Goal: Task Accomplishment & Management: Complete application form

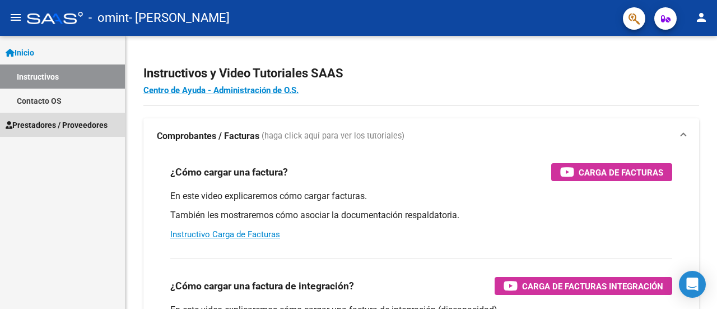
click at [53, 125] on span "Prestadores / Proveedores" at bounding box center [57, 125] width 102 height 12
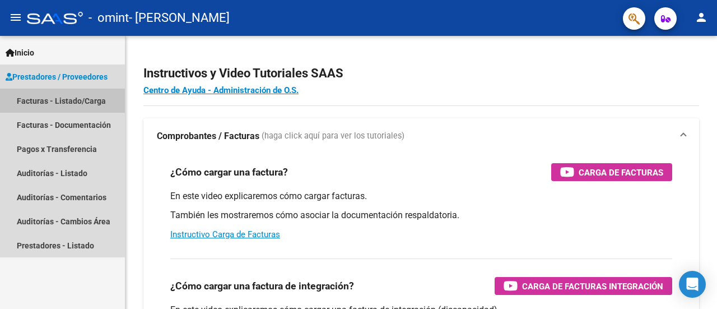
click at [74, 97] on link "Facturas - Listado/Carga" at bounding box center [62, 100] width 125 height 24
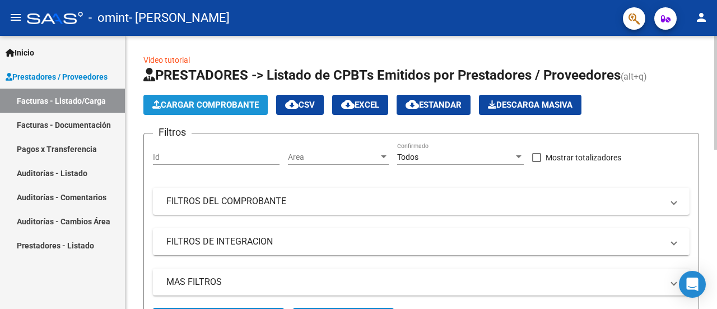
click at [239, 105] on span "Cargar Comprobante" at bounding box center [205, 105] width 106 height 10
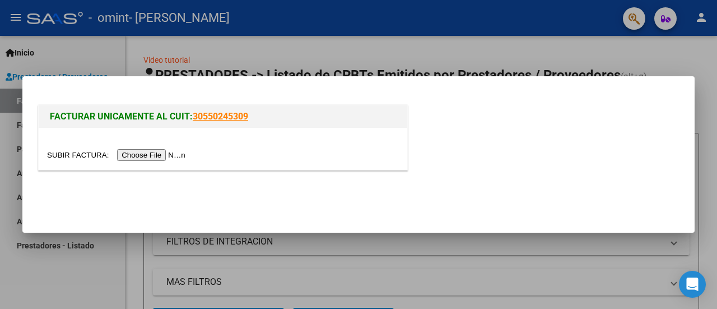
click at [158, 158] on input "file" at bounding box center [118, 155] width 142 height 12
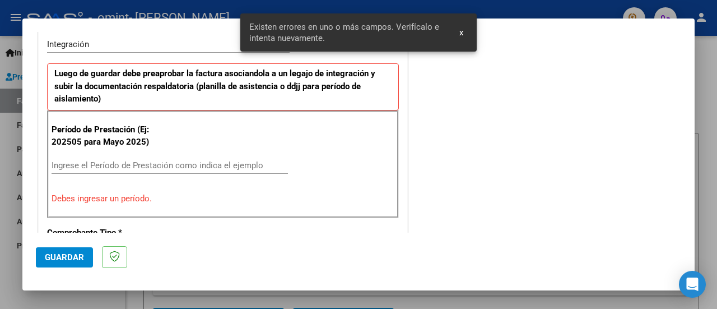
scroll to position [279, 0]
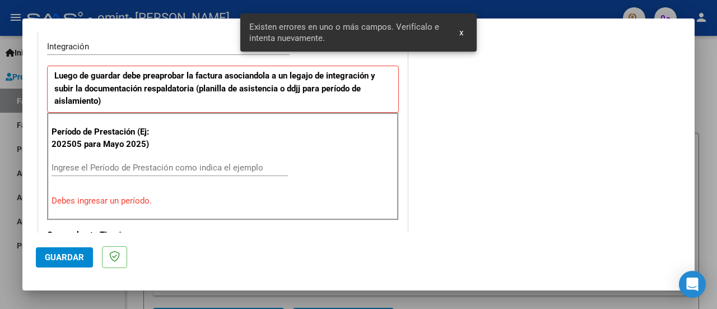
click at [221, 162] on input "Ingrese el Período de Prestación como indica el ejemplo" at bounding box center [170, 167] width 236 height 10
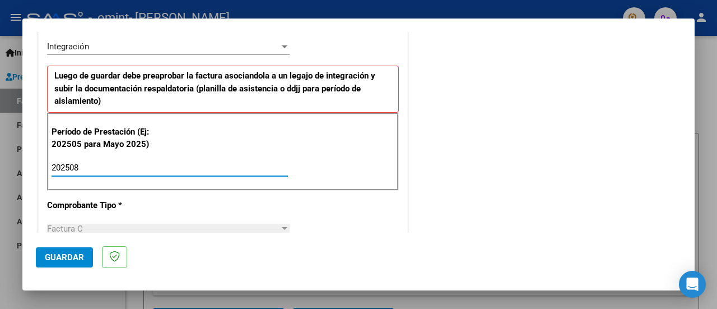
type input "202508"
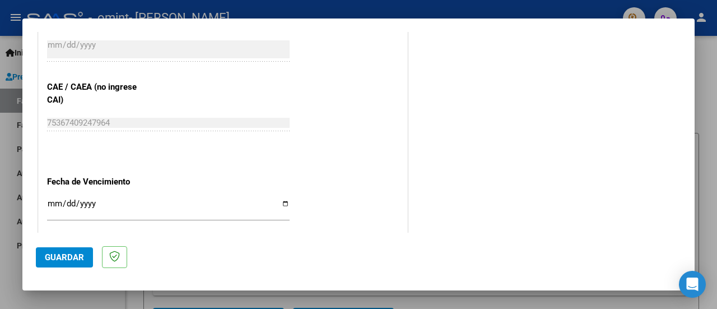
scroll to position [719, 0]
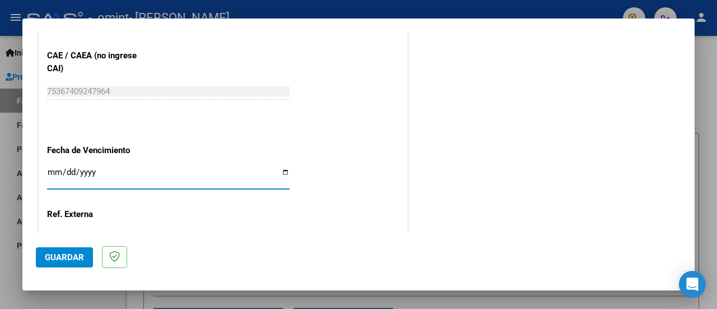
click at [282, 171] on input "Ingresar la fecha" at bounding box center [168, 176] width 242 height 18
type input "[DATE]"
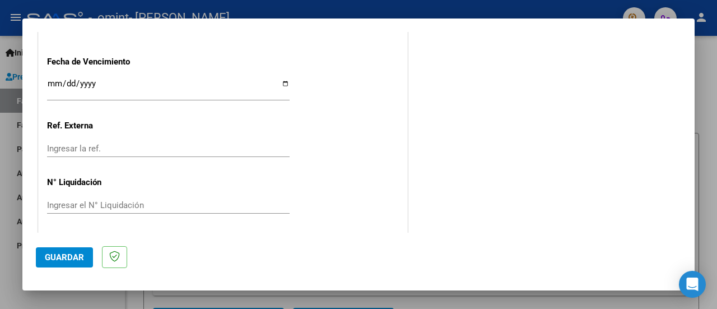
click at [81, 252] on span "Guardar" at bounding box center [64, 257] width 39 height 10
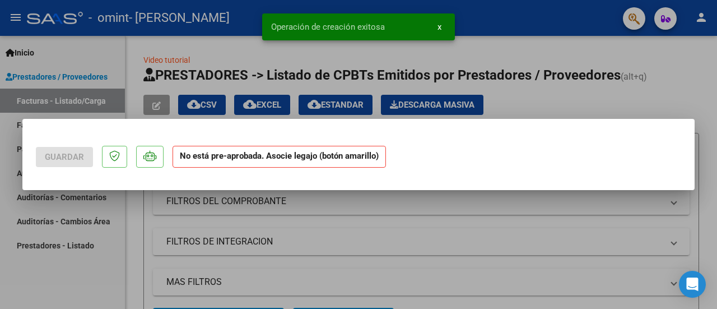
scroll to position [0, 0]
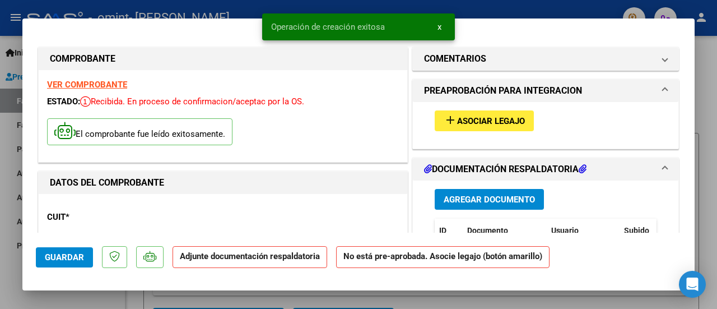
click at [481, 122] on span "Asociar Legajo" at bounding box center [491, 121] width 68 height 10
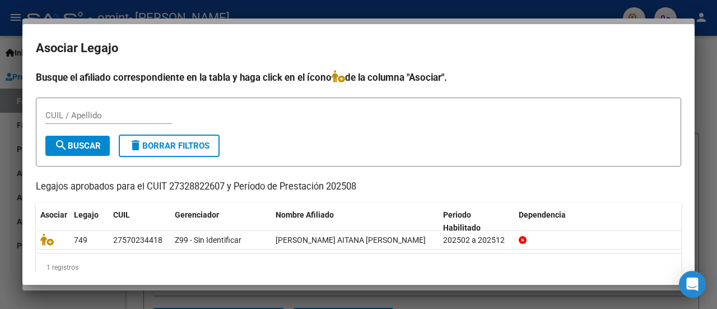
scroll to position [18, 0]
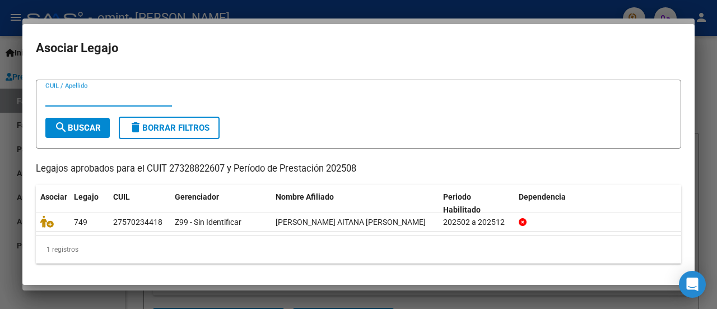
click at [134, 100] on input "CUIL / Apellido" at bounding box center [108, 97] width 127 height 10
click at [86, 125] on span "search Buscar" at bounding box center [77, 128] width 46 height 10
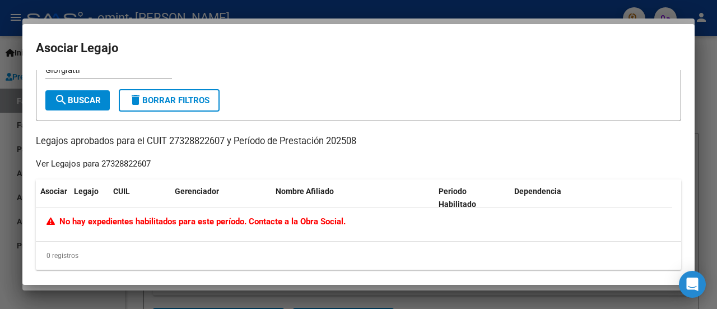
scroll to position [0, 0]
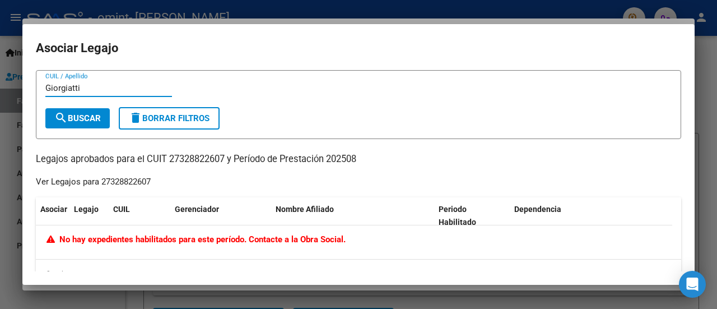
click at [96, 92] on input "Giorgiatti" at bounding box center [108, 88] width 127 height 10
type input "G"
type input "52707049"
click at [93, 113] on span "search Buscar" at bounding box center [77, 118] width 46 height 10
click at [708, 128] on div at bounding box center [358, 154] width 717 height 309
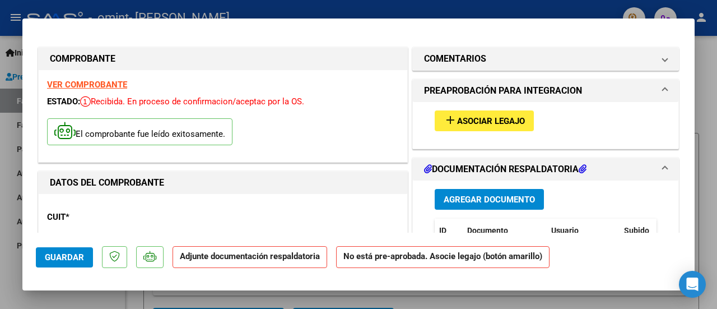
click at [504, 119] on span "Asociar Legajo" at bounding box center [491, 121] width 68 height 10
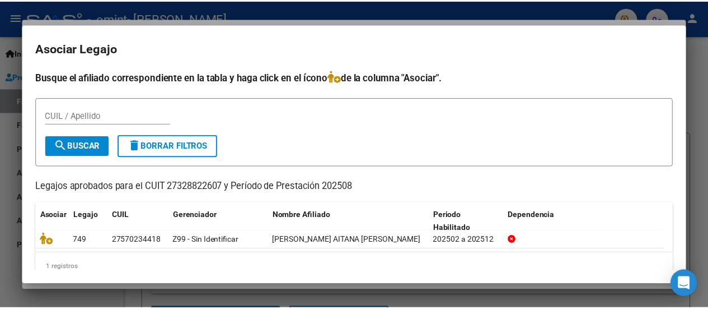
scroll to position [18, 0]
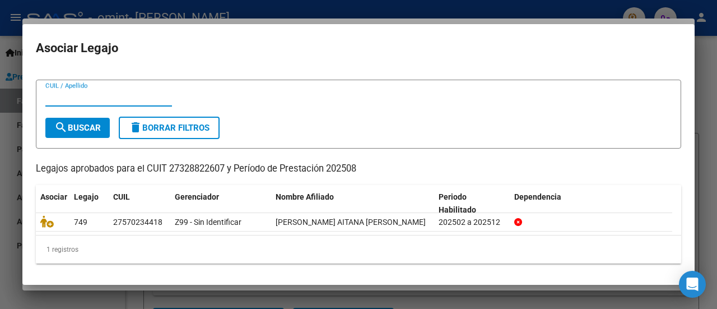
click at [93, 100] on input "CUIL / Apellido" at bounding box center [108, 97] width 127 height 10
click at [704, 79] on div at bounding box center [358, 154] width 717 height 309
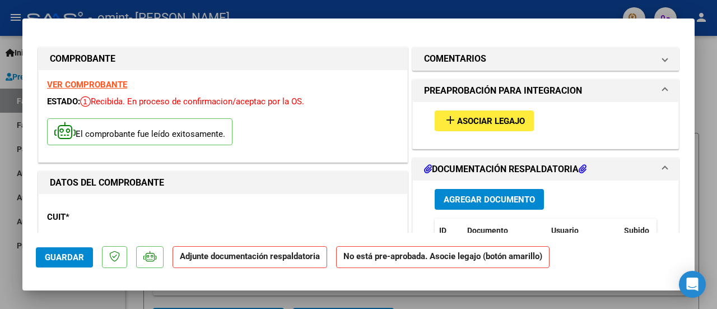
click at [710, 90] on div at bounding box center [358, 154] width 717 height 309
type input "$ 0,00"
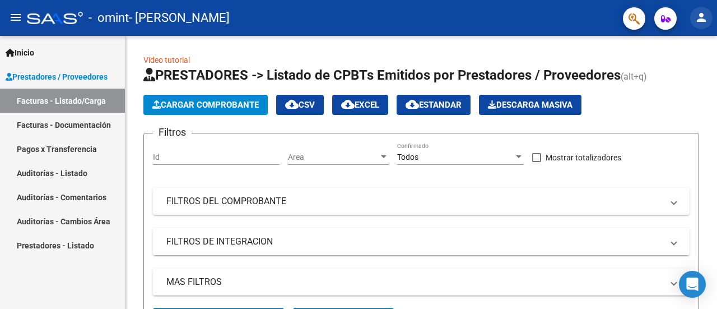
click at [702, 20] on mat-icon "person" at bounding box center [700, 17] width 13 height 13
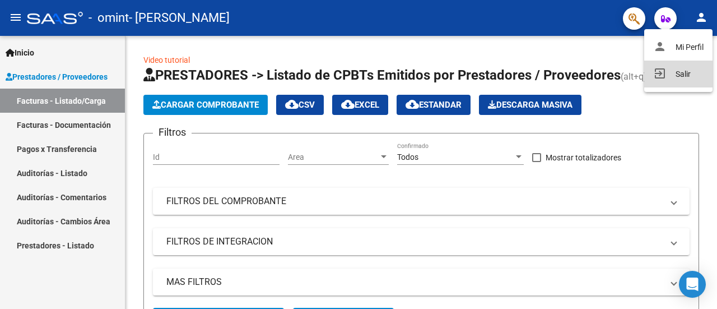
click at [673, 74] on button "exit_to_app Salir" at bounding box center [678, 73] width 68 height 27
